Goal: Task Accomplishment & Management: Manage account settings

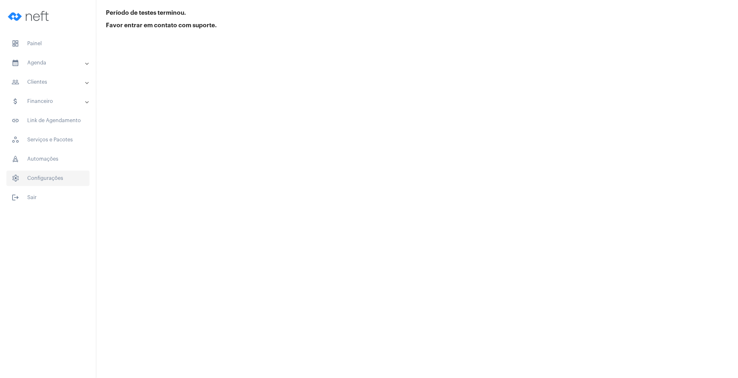
click at [54, 179] on span "settings Configurações" at bounding box center [47, 178] width 83 height 15
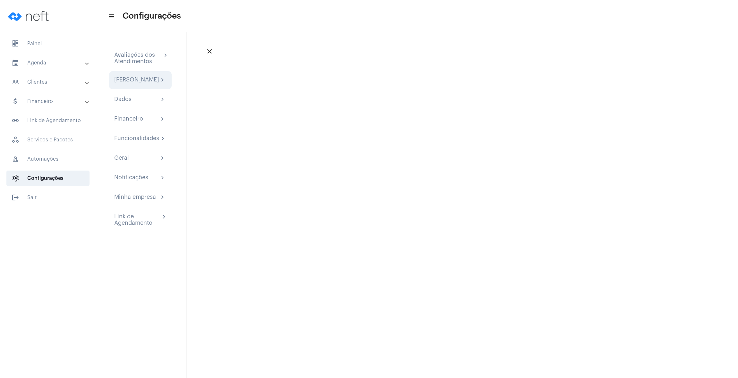
click at [141, 84] on div "[PERSON_NAME]" at bounding box center [136, 80] width 45 height 8
click at [43, 43] on span "dashboard Painel" at bounding box center [47, 43] width 83 height 15
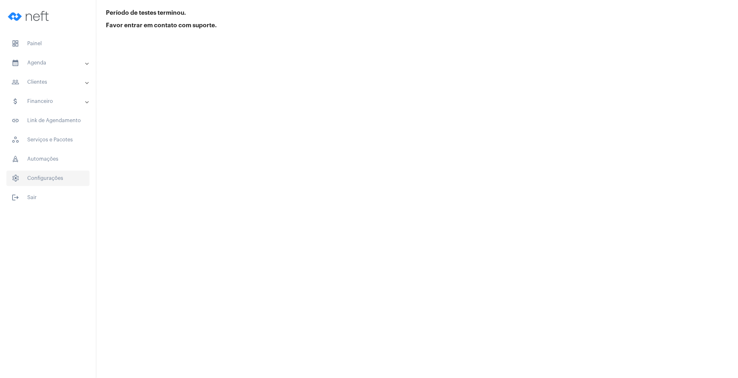
click at [62, 176] on span "settings Configurações" at bounding box center [47, 178] width 83 height 15
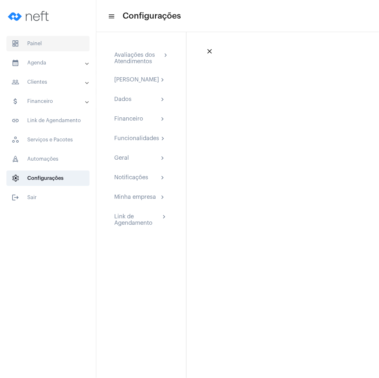
click at [52, 43] on span "dashboard Painel" at bounding box center [47, 43] width 83 height 15
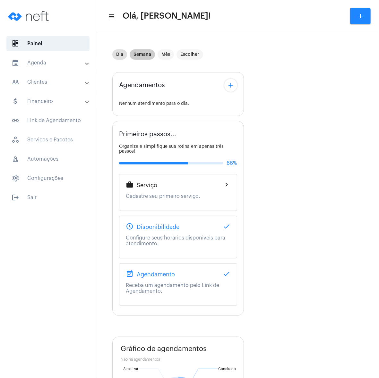
click at [146, 56] on mat-chip "Semana" at bounding box center [142, 54] width 25 height 10
click at [163, 56] on mat-chip "Mês" at bounding box center [166, 54] width 16 height 10
click at [356, 14] on mat-icon "add" at bounding box center [360, 16] width 8 height 8
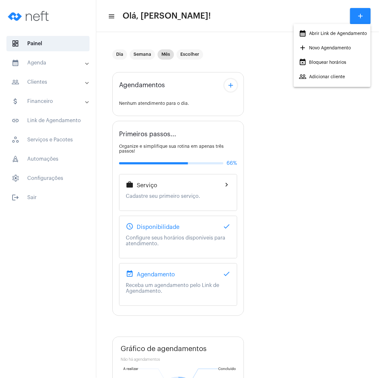
click at [270, 47] on div at bounding box center [189, 189] width 379 height 378
click at [59, 65] on mat-panel-title "calendar_month_outlined Agenda" at bounding box center [49, 63] width 74 height 8
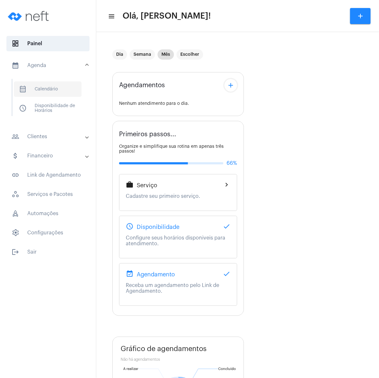
click at [59, 86] on span "calendar_month_outlined Calendário" at bounding box center [48, 88] width 68 height 15
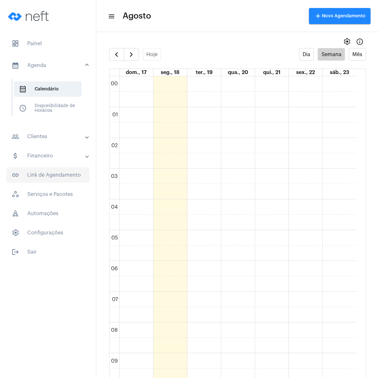
click at [48, 171] on span "link_outlined Link de Agendamento" at bounding box center [47, 174] width 83 height 15
